Goal: Task Accomplishment & Management: Use online tool/utility

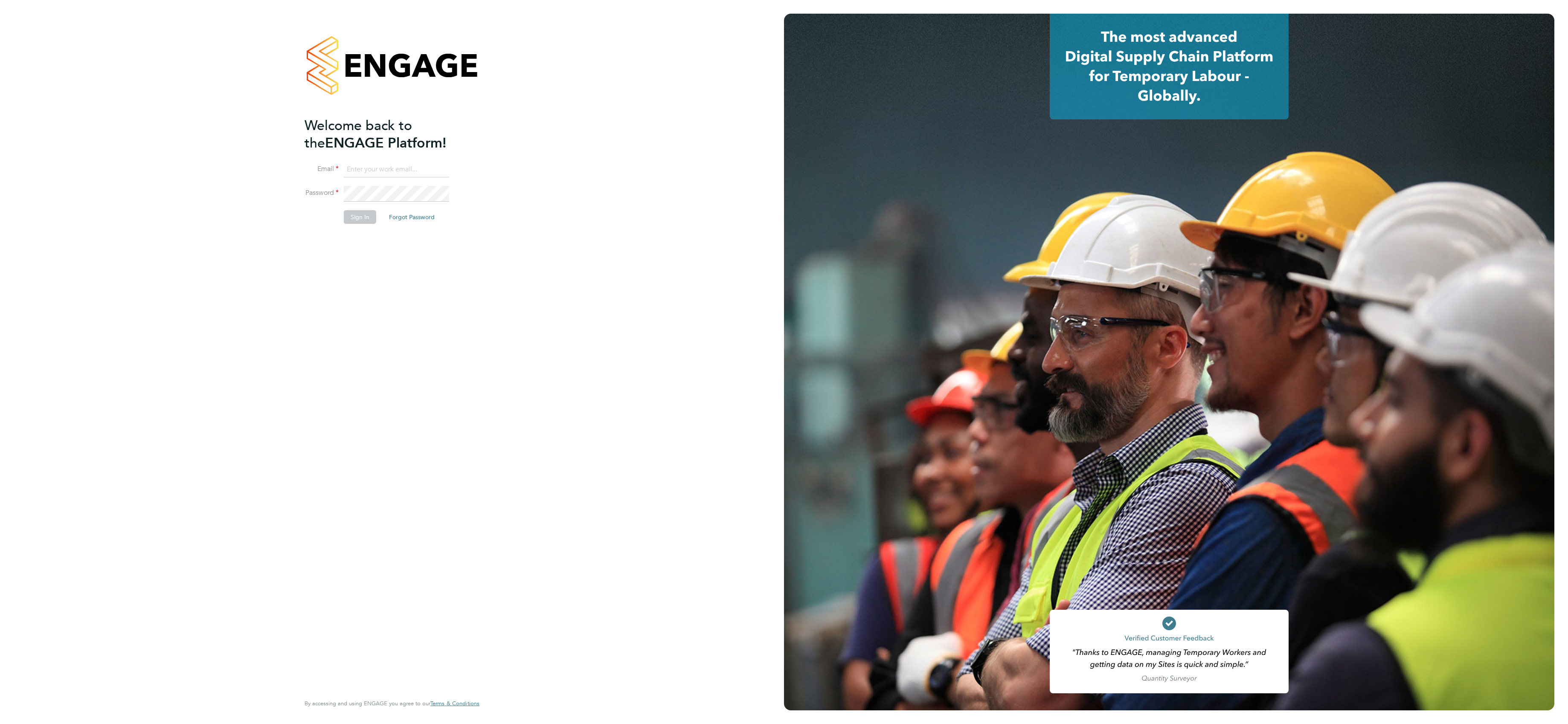
type input "lee.roche@vistry.co.uk"
click at [360, 221] on button "Sign In" at bounding box center [359, 217] width 33 height 14
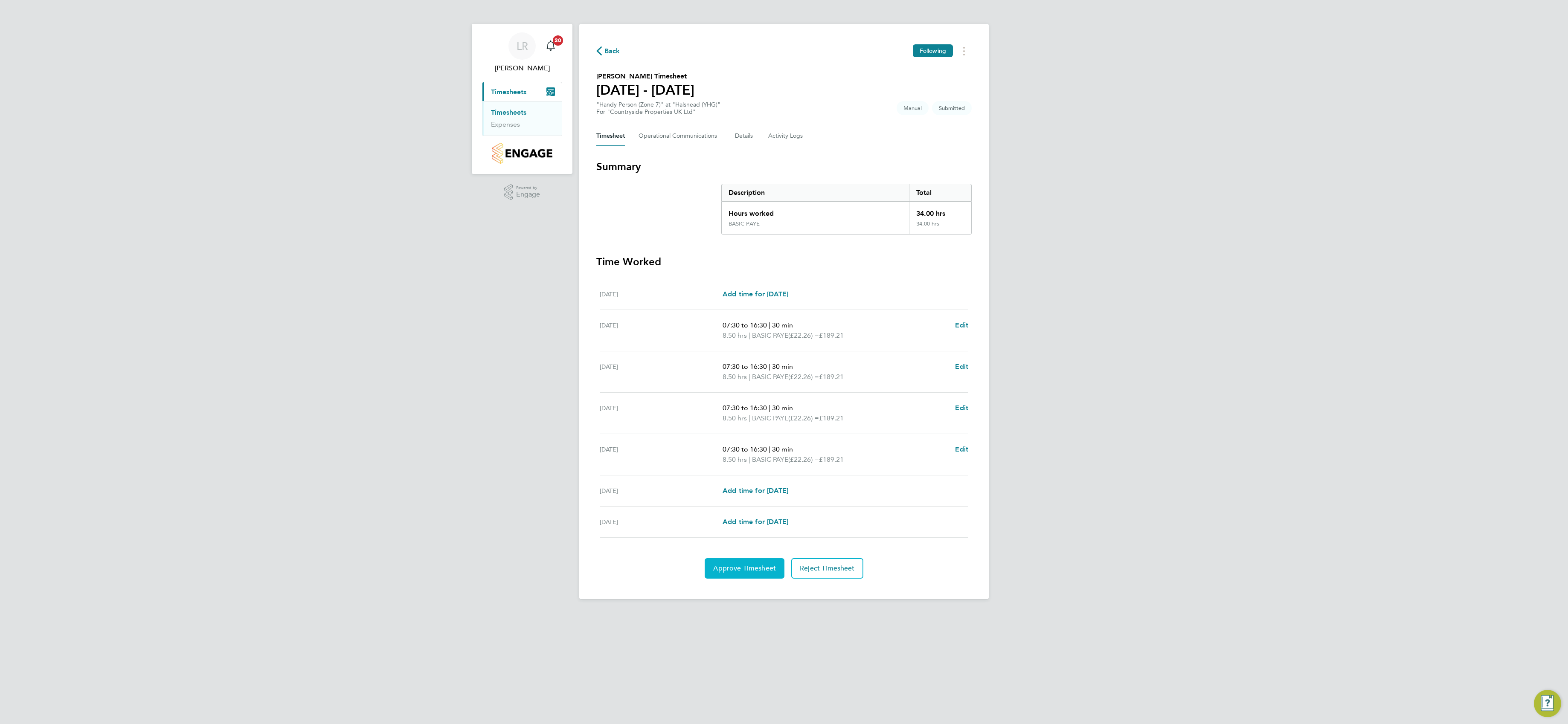
click at [726, 578] on button "Approve Timesheet" at bounding box center [744, 568] width 80 height 20
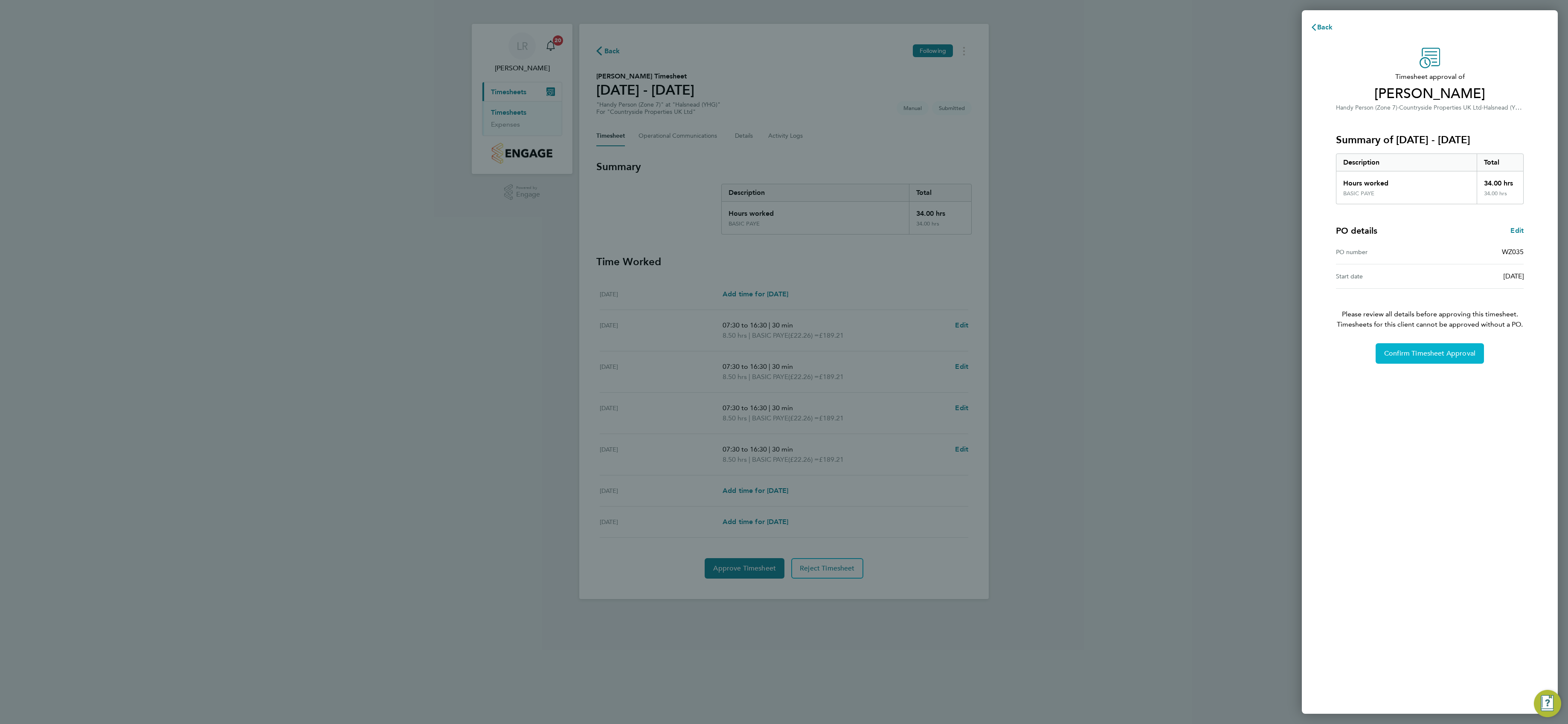
click at [1441, 353] on span "Confirm Timesheet Approval" at bounding box center [1430, 353] width 91 height 8
